Goal: Obtain resource: Download file/media

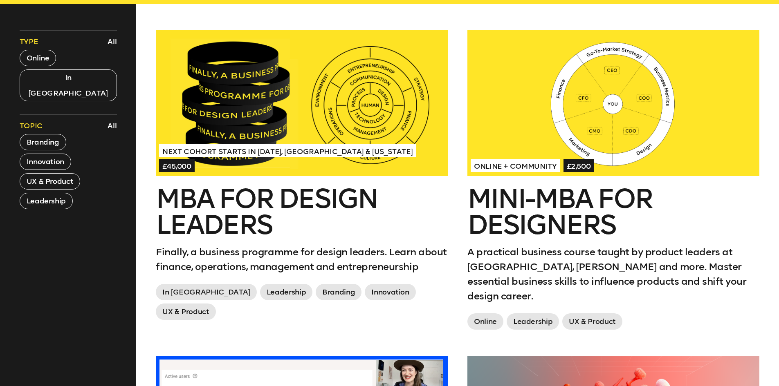
scroll to position [327, 0]
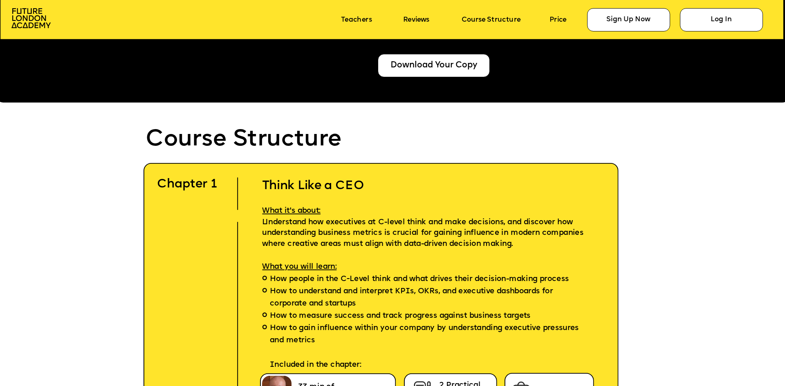
scroll to position [2289, 0]
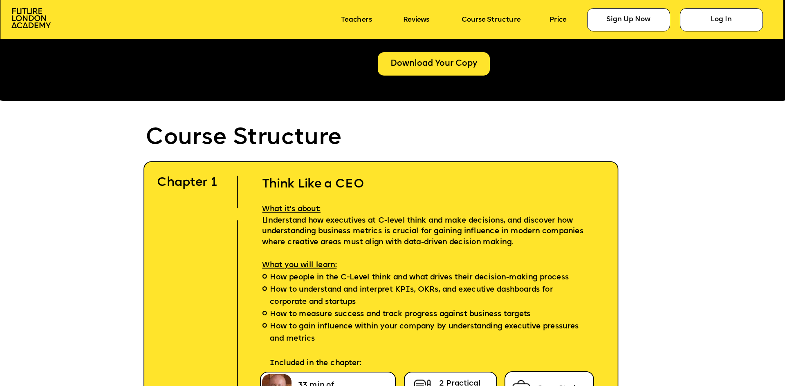
click at [392, 68] on div "Download Your Copy" at bounding box center [434, 63] width 112 height 23
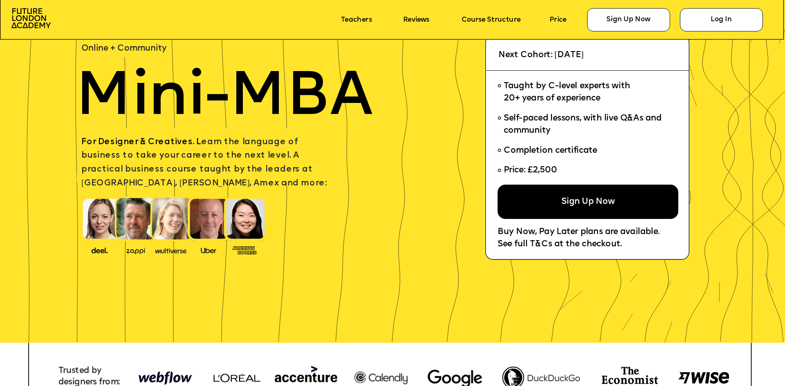
scroll to position [0, 0]
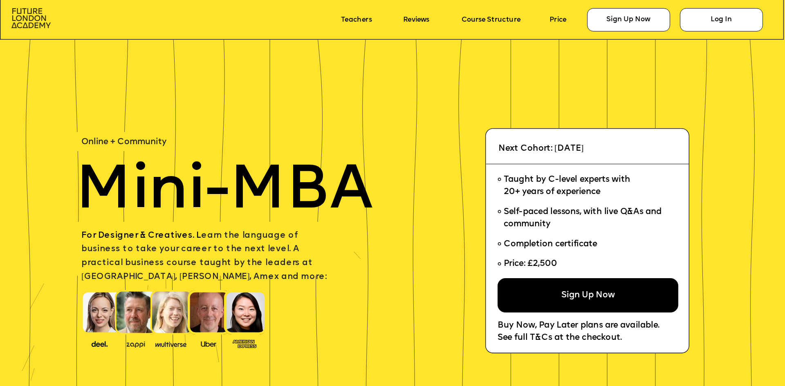
click at [30, 17] on img at bounding box center [30, 18] width 39 height 20
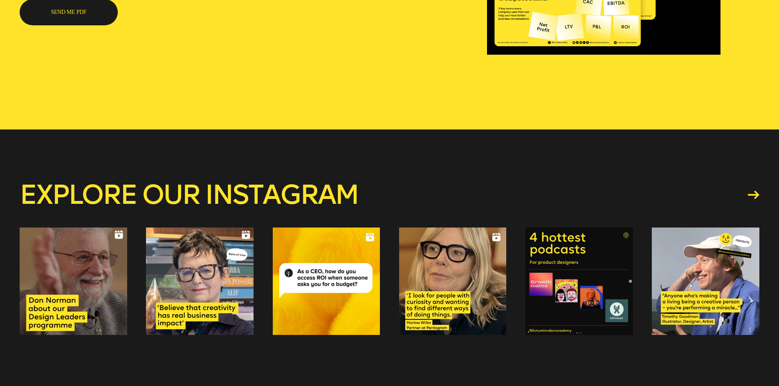
scroll to position [82, 0]
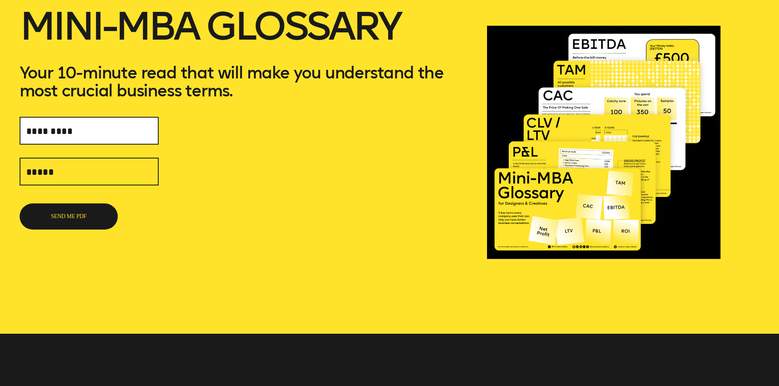
click at [49, 134] on input "text" at bounding box center [89, 131] width 139 height 28
type input "**********"
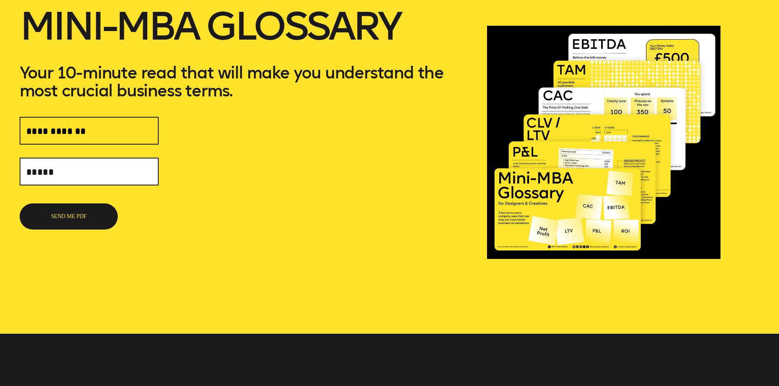
click at [59, 170] on input "text" at bounding box center [89, 172] width 139 height 28
type input "**********"
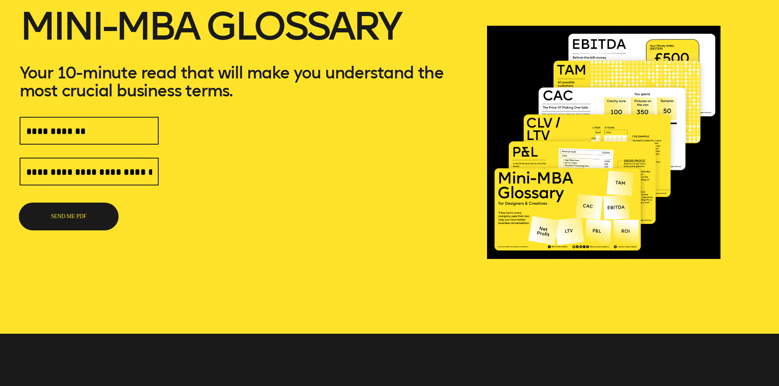
click at [69, 215] on button "SEND ME PDF" at bounding box center [69, 217] width 98 height 26
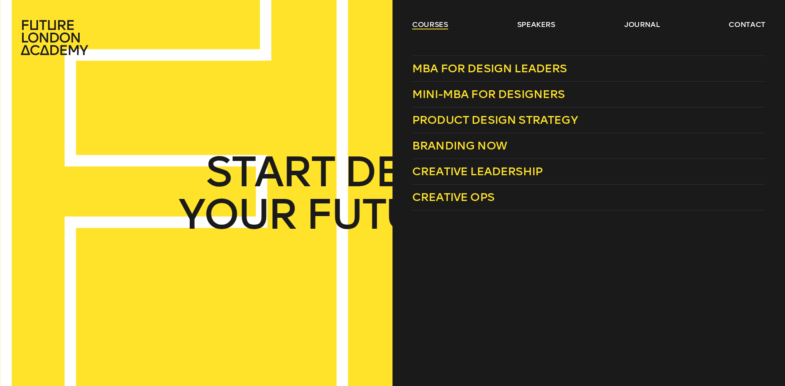
click at [421, 24] on link "courses" at bounding box center [430, 25] width 36 height 10
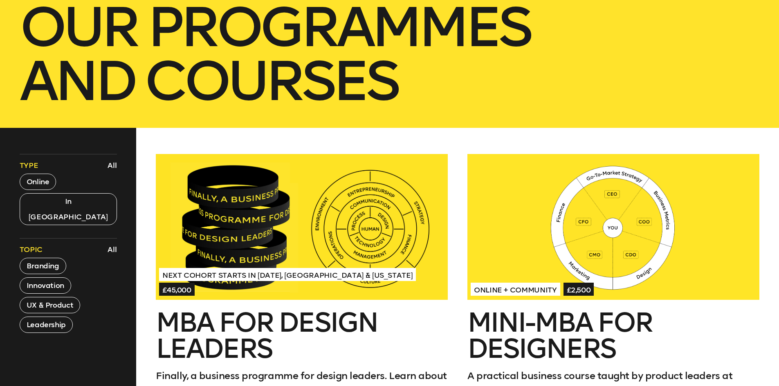
scroll to position [327, 0]
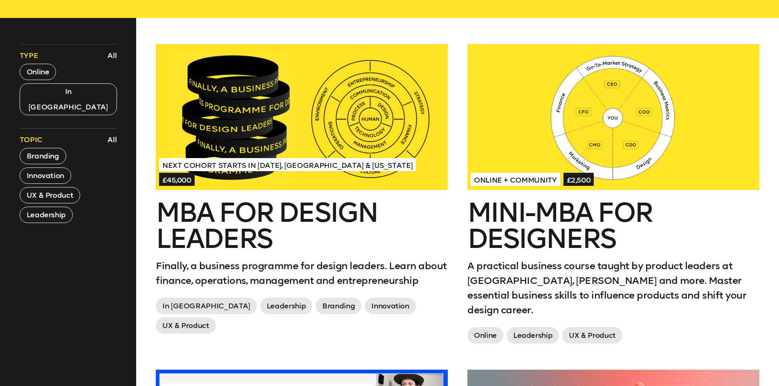
click at [244, 160] on div at bounding box center [302, 117] width 292 height 146
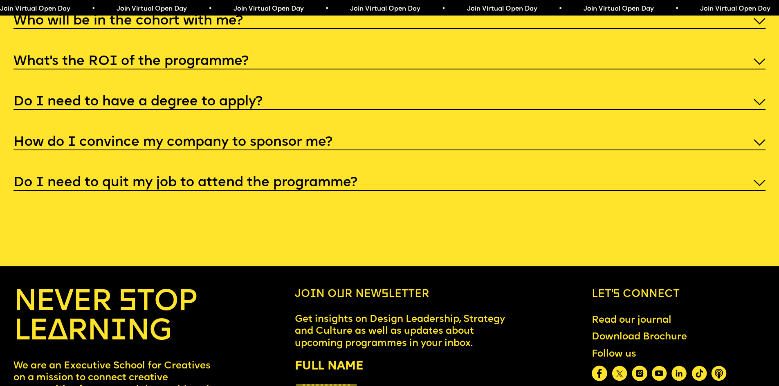
scroll to position [4005, 0]
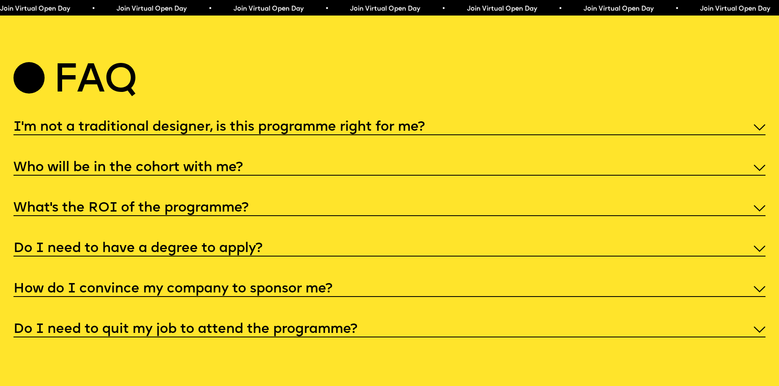
click at [526, 135] on div "I'm not a traditional designer, is this programme right for me?" at bounding box center [389, 126] width 752 height 17
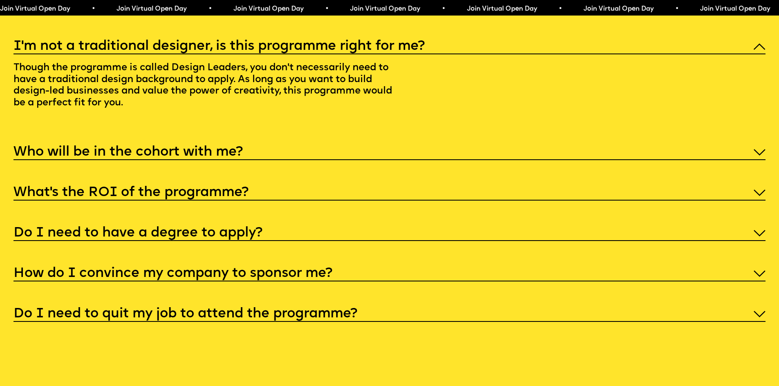
scroll to position [4087, 0]
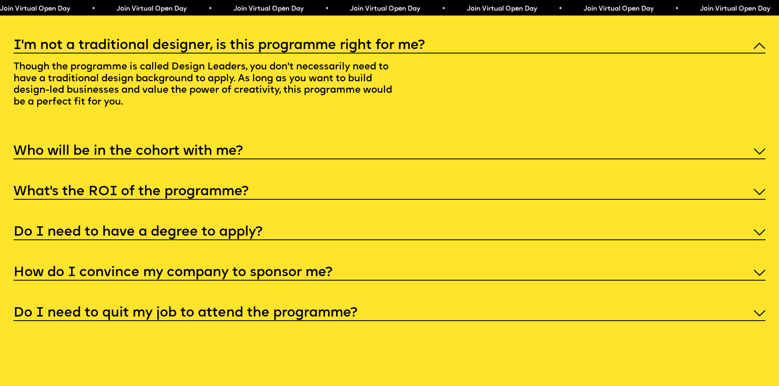
click at [225, 196] on h5 "What’s the ROI of the programme?" at bounding box center [130, 192] width 235 height 8
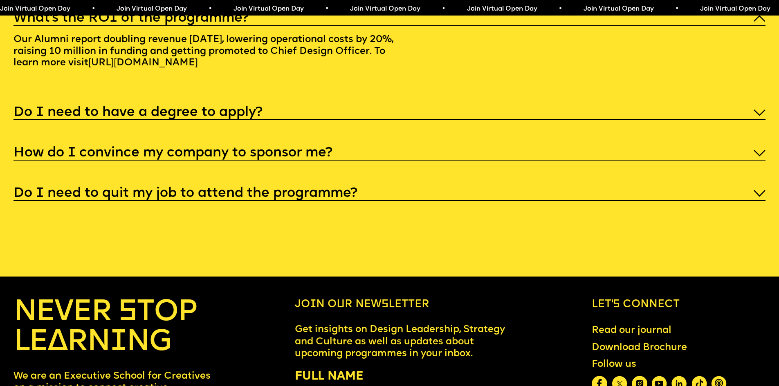
scroll to position [4209, 0]
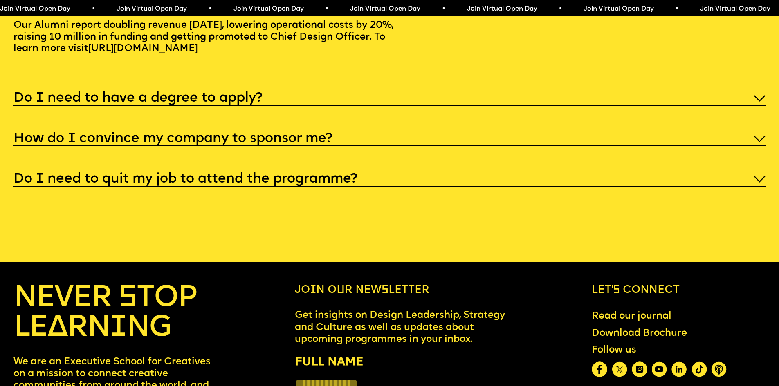
click at [331, 183] on h5 "Do I need to quit my job to attend the programme?" at bounding box center [185, 179] width 344 height 8
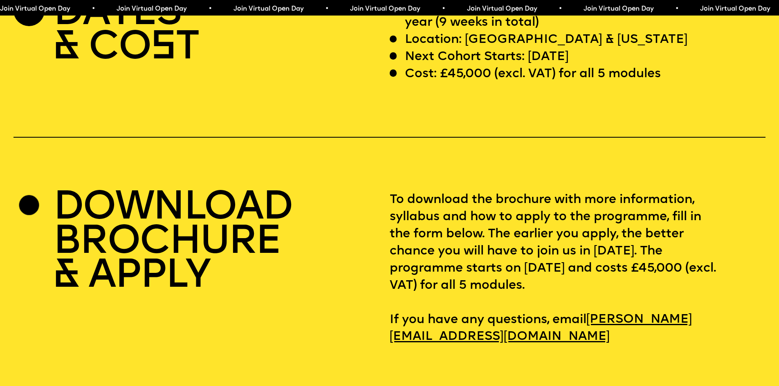
scroll to position [3251, 0]
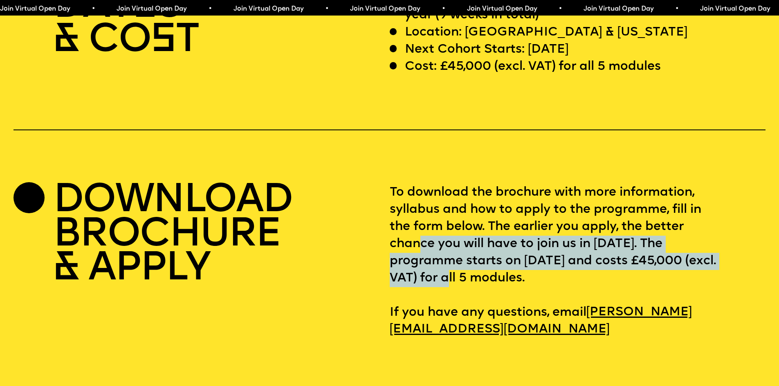
drag, startPoint x: 421, startPoint y: 275, endPoint x: 517, endPoint y: 309, distance: 102.2
click at [517, 309] on p "To download the brochure with more information, syllabus and how to apply to th…" at bounding box center [577, 261] width 376 height 154
